Goal: Information Seeking & Learning: Learn about a topic

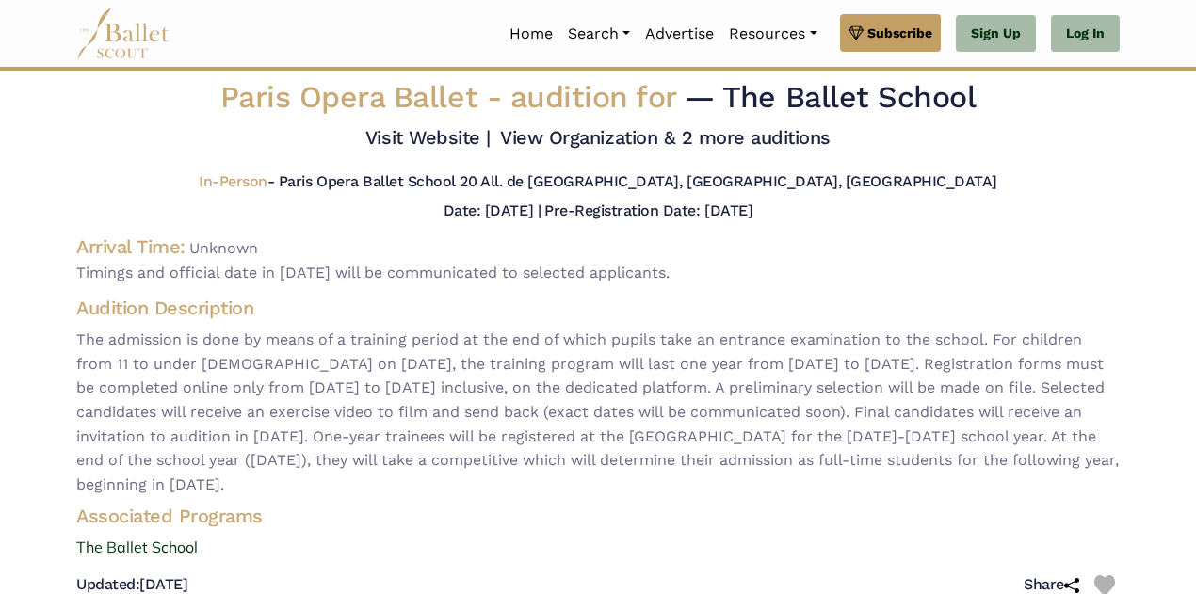
click at [915, 275] on span "Timings and official date in [DATE] will be communicated to selected applicants." at bounding box center [598, 273] width 1044 height 24
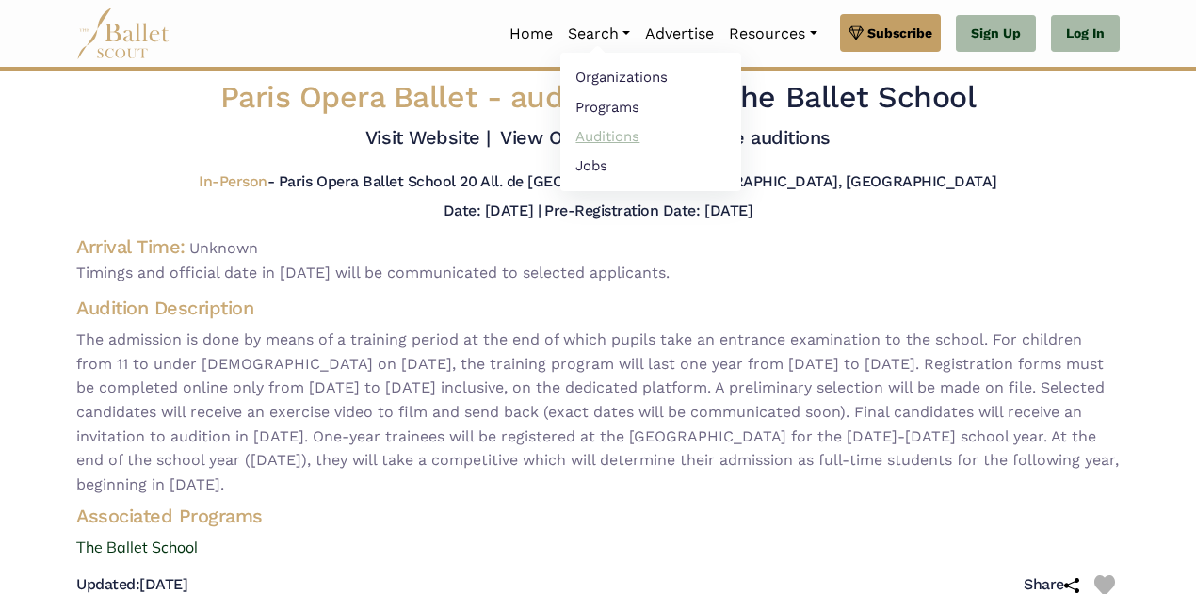
click at [593, 132] on link "Auditions" at bounding box center [650, 136] width 181 height 29
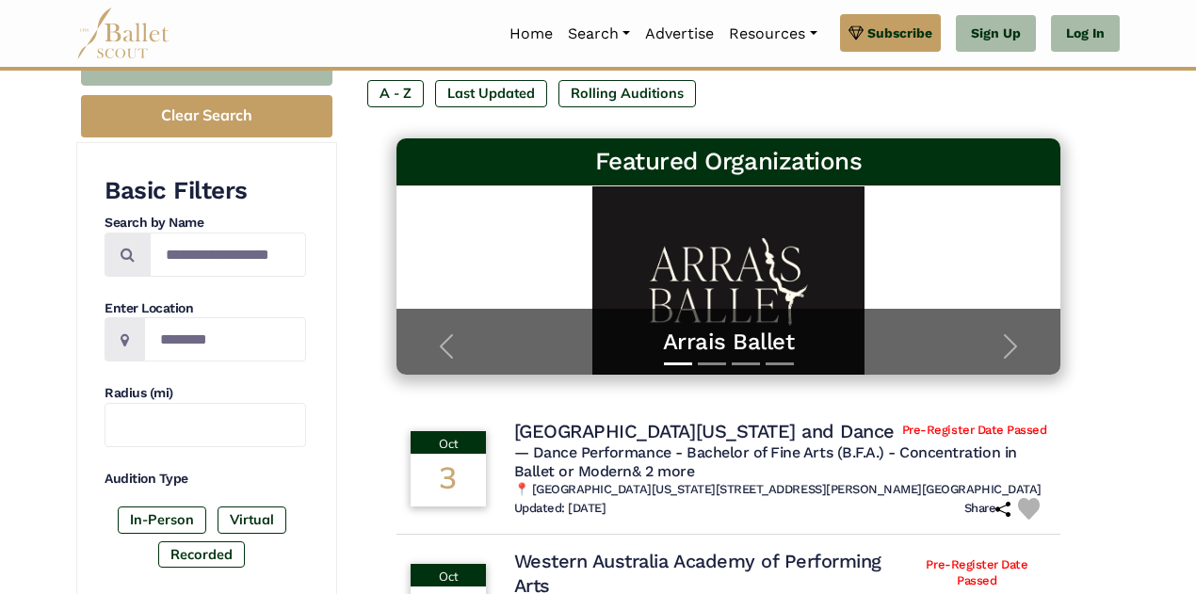
scroll to position [264, 0]
